Goal: Task Accomplishment & Management: Use online tool/utility

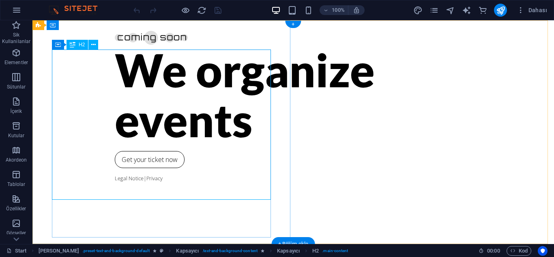
click at [189, 136] on div "We organize events" at bounding box center [293, 95] width 357 height 100
click at [47, 142] on div "We organize events Get your ticket now Legal Notice | Privacy" at bounding box center [293, 132] width 522 height 224
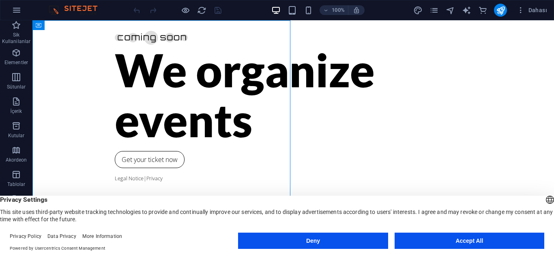
drag, startPoint x: 473, startPoint y: 236, endPoint x: 179, endPoint y: 137, distance: 309.6
click at [473, 236] on button "Accept All" at bounding box center [470, 241] width 150 height 16
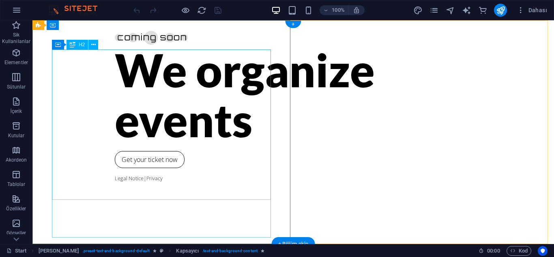
click at [188, 144] on div "We organize events" at bounding box center [293, 95] width 357 height 100
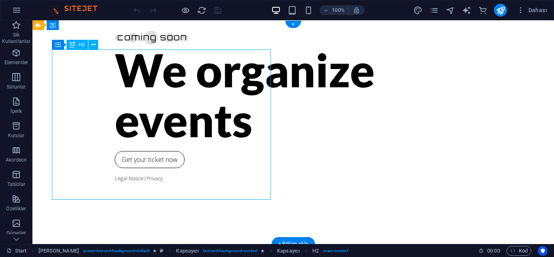
click at [188, 144] on div "We organize events" at bounding box center [293, 95] width 357 height 100
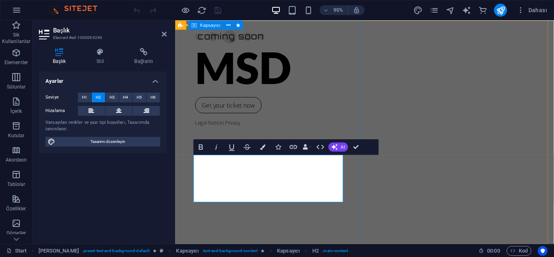
click at [250, 86] on div "MSD Get your ticket now Legal Notice | Privacy" at bounding box center [374, 137] width 399 height 235
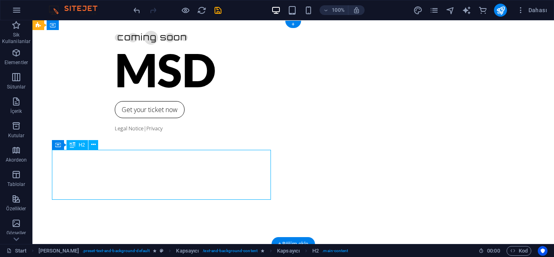
drag, startPoint x: 110, startPoint y: 185, endPoint x: 113, endPoint y: 151, distance: 34.2
click at [115, 95] on div "MSD" at bounding box center [293, 70] width 357 height 50
drag, startPoint x: 114, startPoint y: 166, endPoint x: 116, endPoint y: 150, distance: 16.0
click at [116, 95] on div "MSD" at bounding box center [293, 70] width 357 height 50
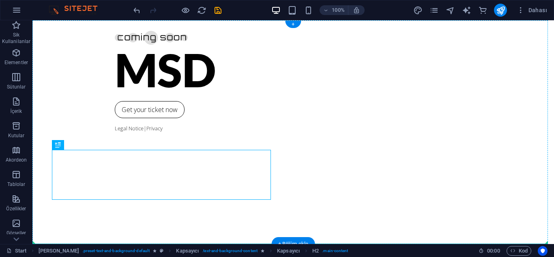
drag, startPoint x: 111, startPoint y: 163, endPoint x: 112, endPoint y: 145, distance: 17.9
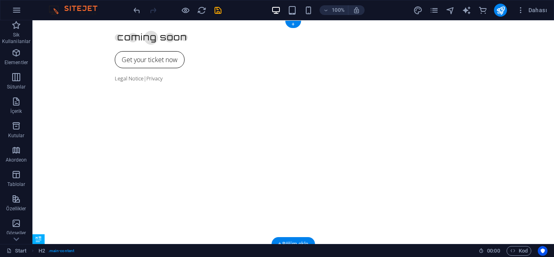
click at [106, 155] on div "Get your ticket now Legal Notice | Privacy" at bounding box center [293, 132] width 522 height 224
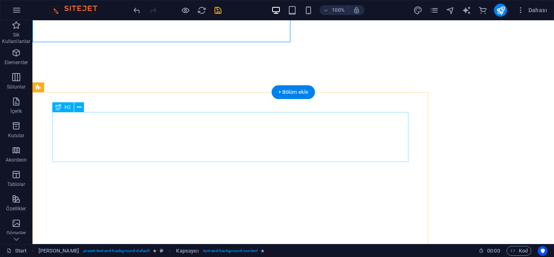
scroll to position [68, 0]
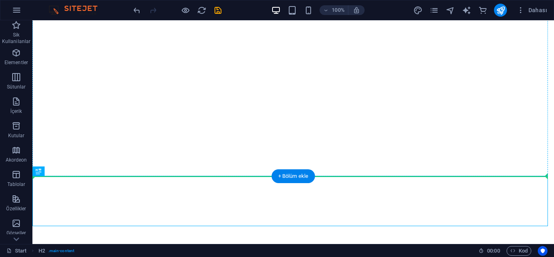
drag, startPoint x: 86, startPoint y: 189, endPoint x: 106, endPoint y: 71, distance: 119.8
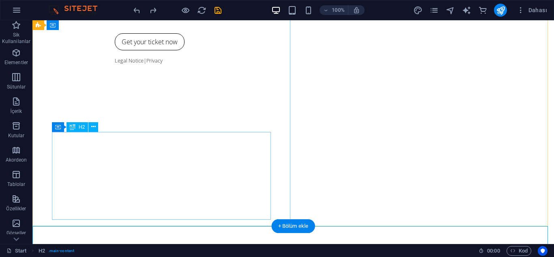
scroll to position [18, 0]
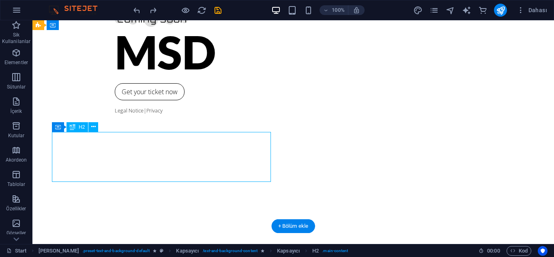
drag, startPoint x: 112, startPoint y: 156, endPoint x: 112, endPoint y: 138, distance: 18.3
click at [115, 77] on div "MSD" at bounding box center [293, 52] width 357 height 50
click at [94, 124] on icon at bounding box center [93, 127] width 4 height 9
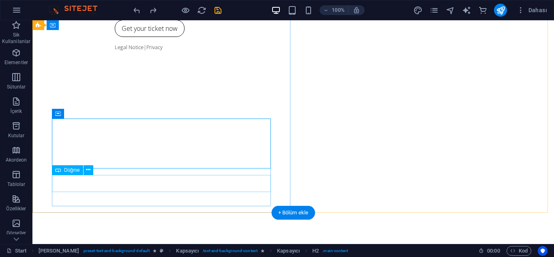
scroll to position [85, 0]
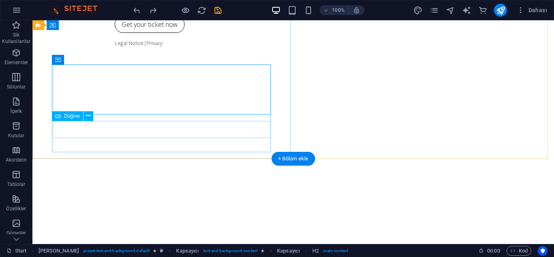
click at [115, 33] on div "Get your ticket now" at bounding box center [293, 24] width 357 height 17
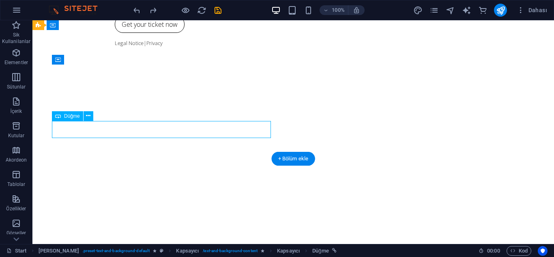
click at [115, 33] on div "Get your ticket now" at bounding box center [293, 24] width 357 height 17
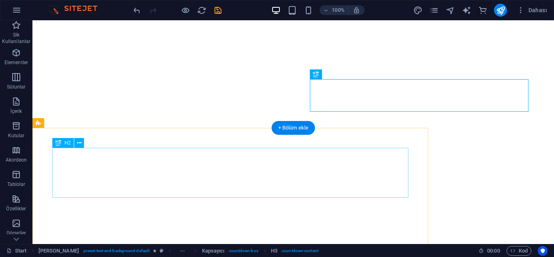
scroll to position [216, 0]
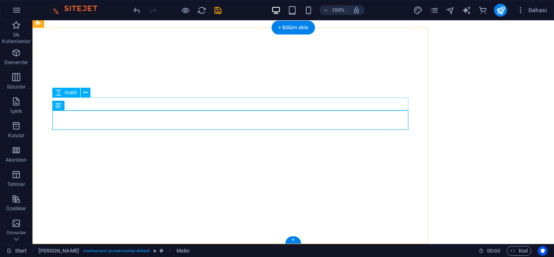
scroll to position [197, 0]
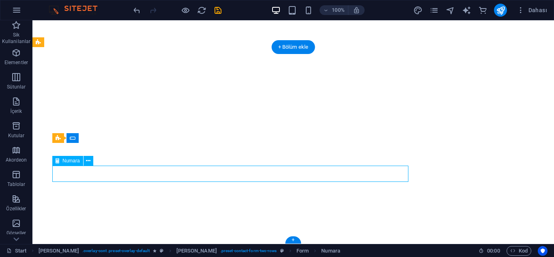
scroll to position [174, 0]
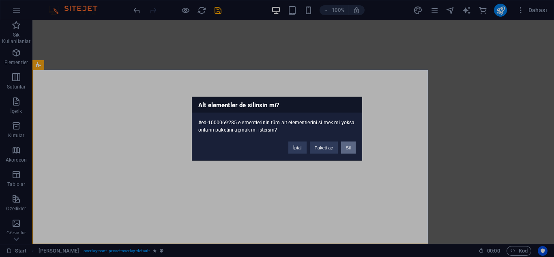
click at [352, 149] on button "Sil" at bounding box center [348, 147] width 15 height 12
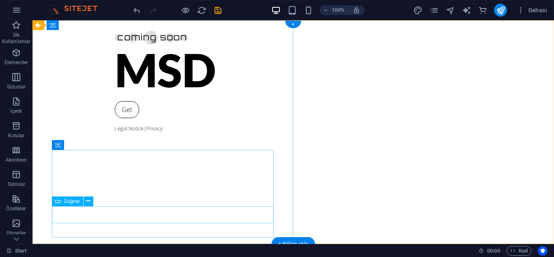
click at [115, 118] on div "Get" at bounding box center [293, 109] width 357 height 17
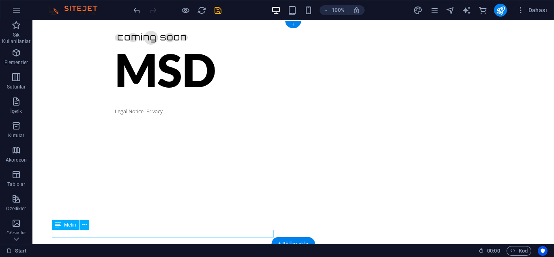
click at [115, 115] on div "Legal Notice | Privacy" at bounding box center [293, 112] width 357 height 8
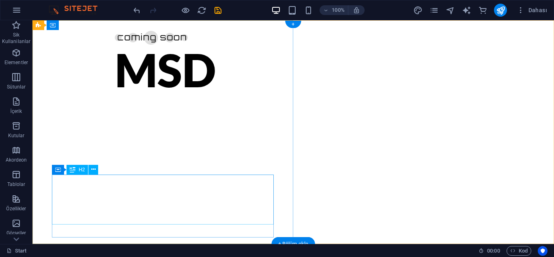
click at [115, 95] on div "MSD" at bounding box center [293, 70] width 357 height 50
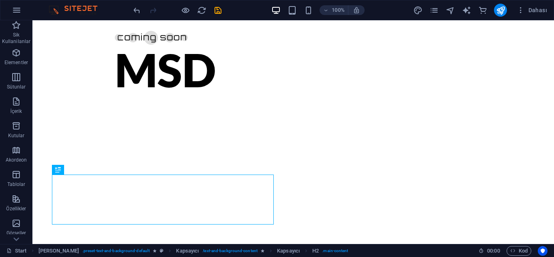
click at [218, 11] on icon "save" at bounding box center [217, 10] width 9 height 9
click at [218, 11] on div at bounding box center [177, 10] width 91 height 13
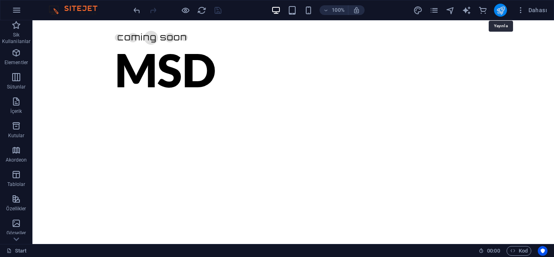
click at [500, 8] on icon "publish" at bounding box center [500, 10] width 9 height 9
